Goal: Information Seeking & Learning: Learn about a topic

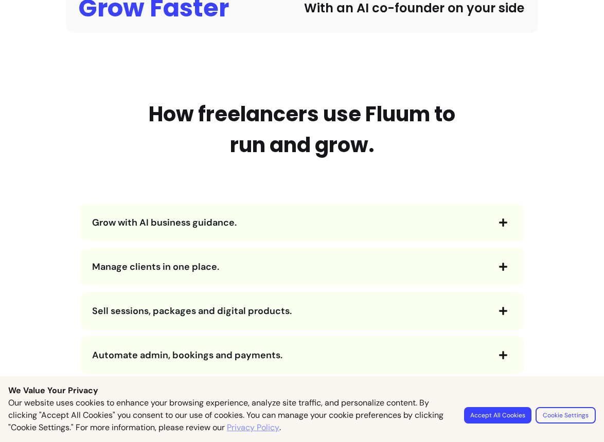
scroll to position [1057, 0]
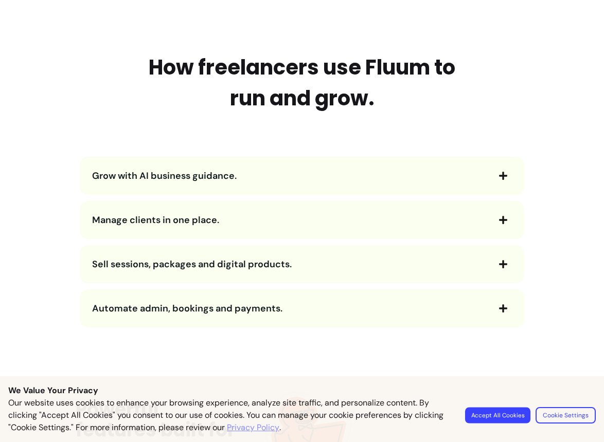
click at [474, 415] on button "Accept All Cookies" at bounding box center [497, 415] width 65 height 16
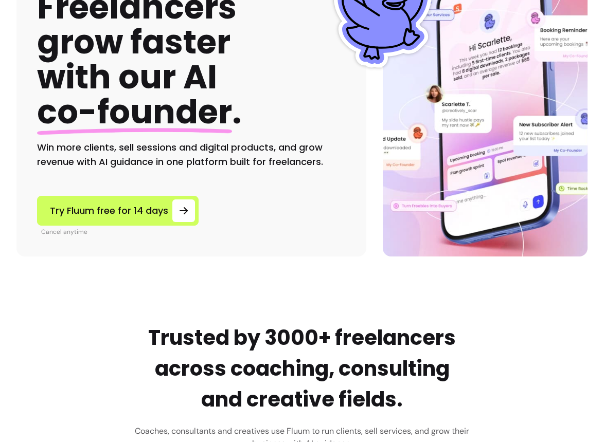
scroll to position [0, 0]
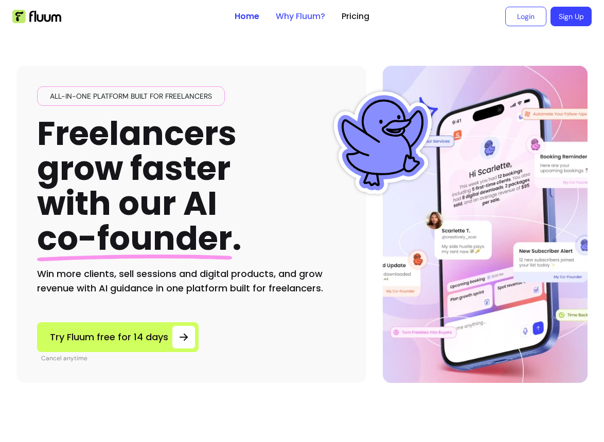
click at [287, 14] on link "Why Fluum?" at bounding box center [300, 16] width 49 height 12
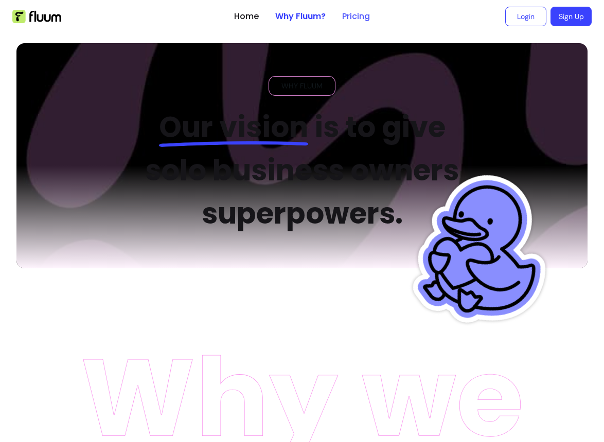
click at [350, 16] on link "Pricing" at bounding box center [356, 16] width 28 height 12
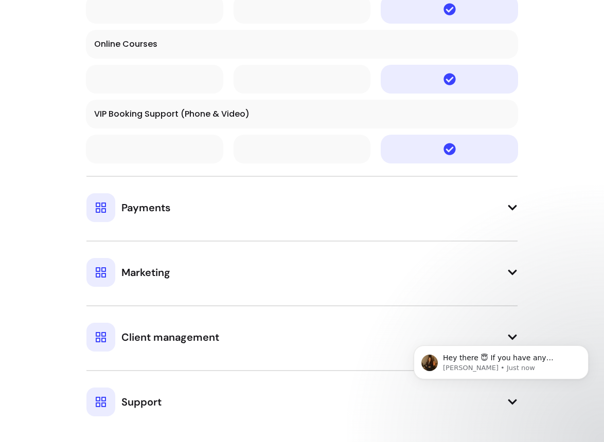
scroll to position [1991, 0]
click at [215, 201] on button "Payments" at bounding box center [301, 198] width 431 height 46
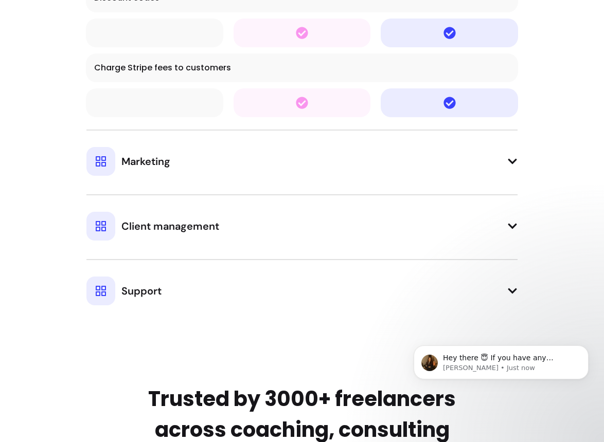
scroll to position [2870, 0]
click at [229, 154] on button "Marketing" at bounding box center [301, 153] width 431 height 46
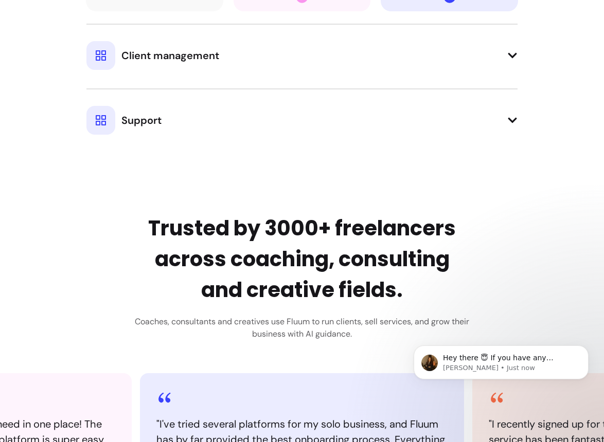
scroll to position [3608, 0]
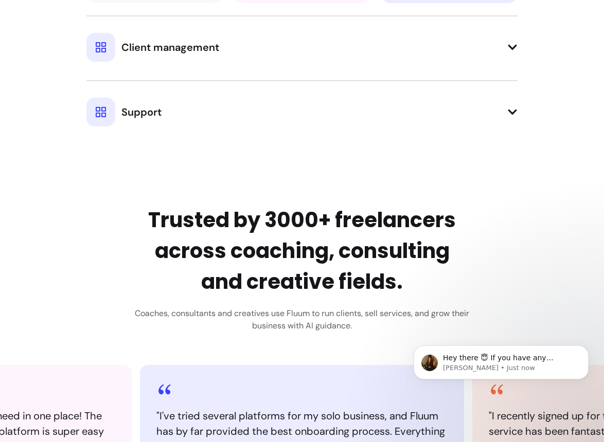
click at [257, 45] on button "Client management" at bounding box center [301, 38] width 431 height 46
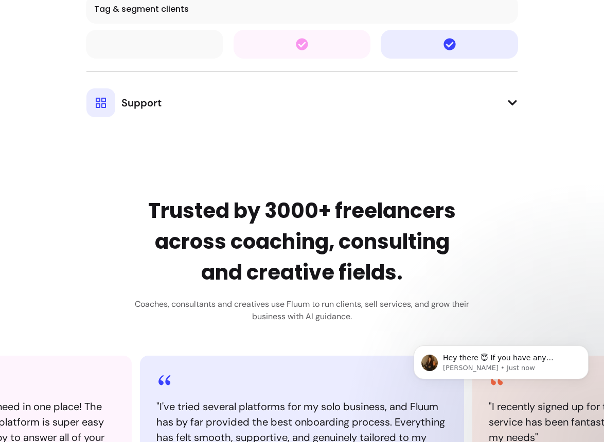
scroll to position [4248, 0]
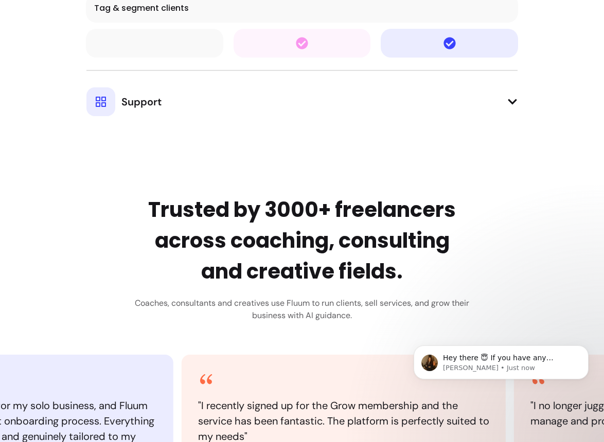
click at [239, 95] on button "Support" at bounding box center [301, 93] width 431 height 46
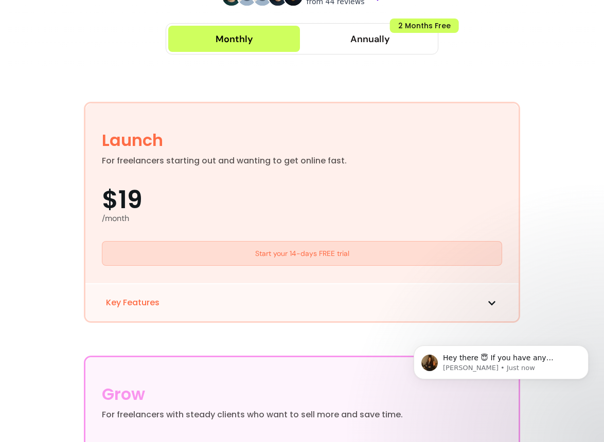
scroll to position [0, 0]
